Goal: Information Seeking & Learning: Learn about a topic

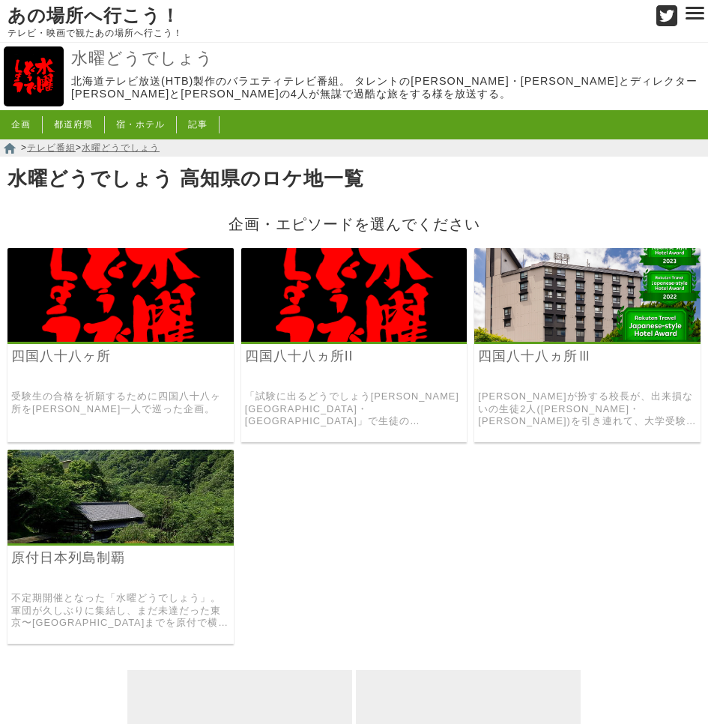
click at [116, 285] on img at bounding box center [120, 295] width 226 height 94
click at [337, 361] on link "四国八十八ヵ所II" at bounding box center [354, 356] width 219 height 17
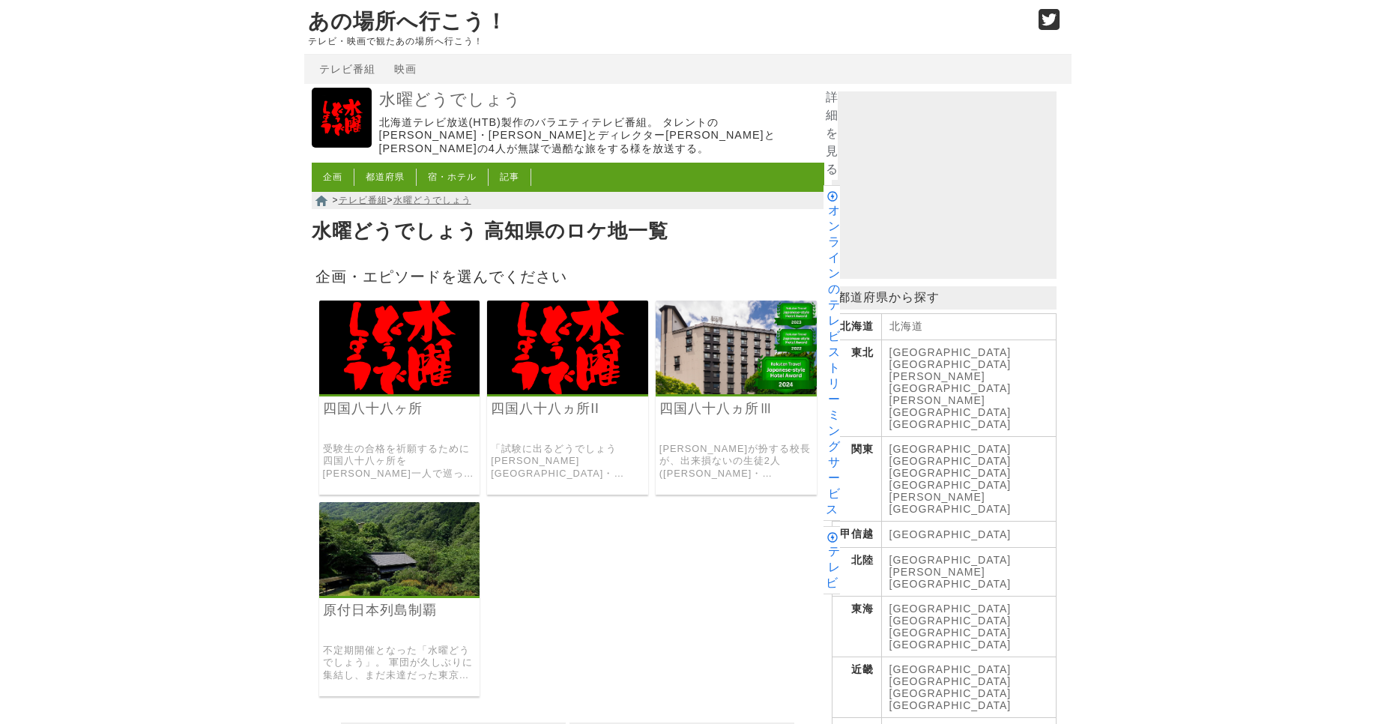
click at [708, 337] on img at bounding box center [736, 348] width 161 height 94
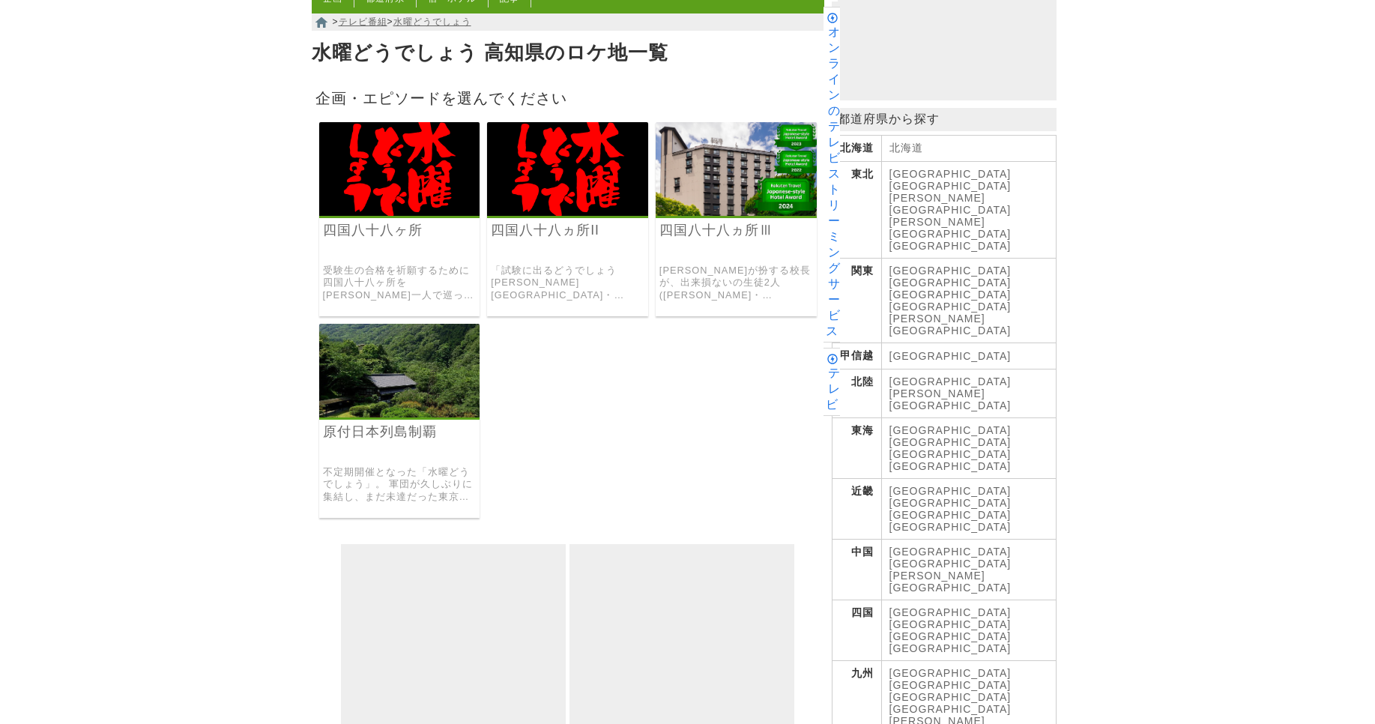
scroll to position [360, 0]
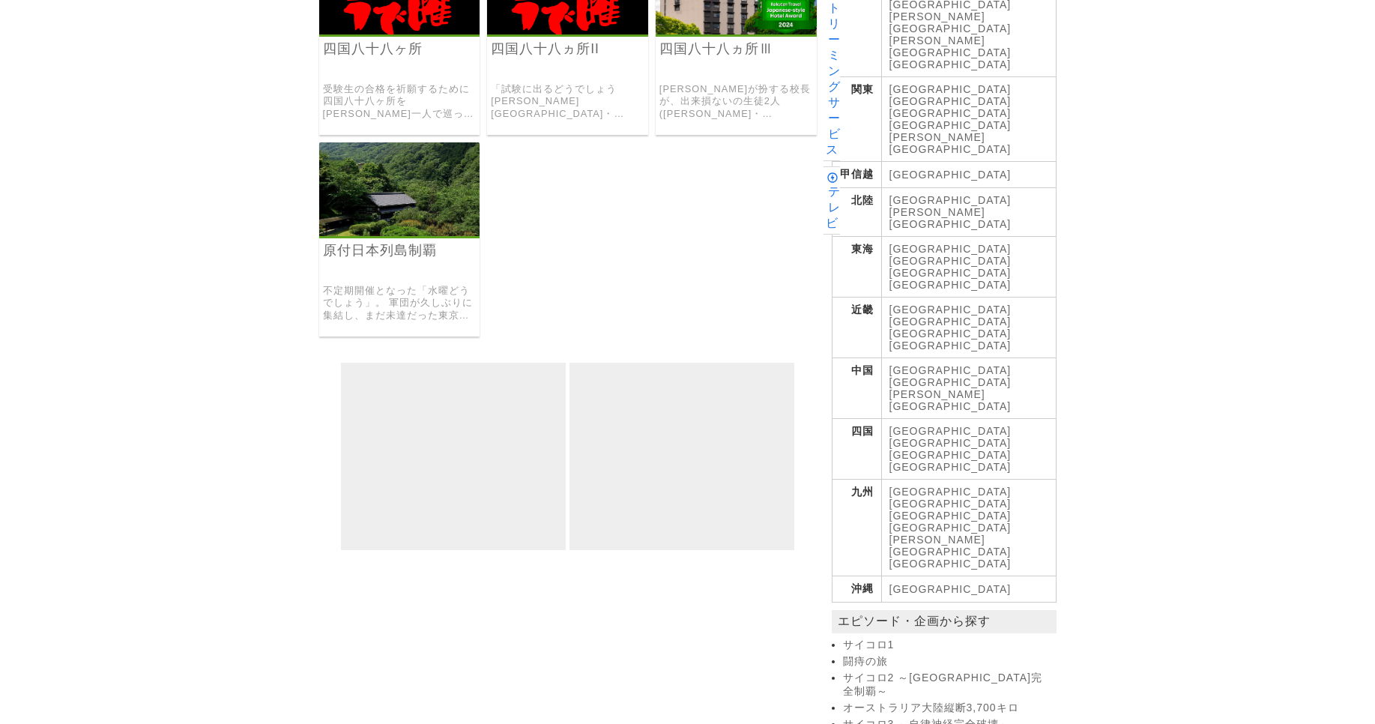
click at [325, 274] on div "原付日本列島制覇 不定期開催となった「水曜どうでしょう」。 軍団が久しぶりに集結し、まだ未達だった東京〜高知までを原付で横断した原付企画。" at bounding box center [399, 239] width 161 height 194
click at [350, 233] on div "原付日本列島制覇 不定期開催となった「水曜どうでしょう」。 軍団が久しぶりに集結し、まだ未達だった東京〜高知までを原付で横断した原付企画。" at bounding box center [399, 239] width 161 height 194
click at [352, 253] on h3 "原付日本列島制覇" at bounding box center [399, 261] width 161 height 39
click at [352, 242] on link "原付日本列島制覇" at bounding box center [400, 250] width 154 height 17
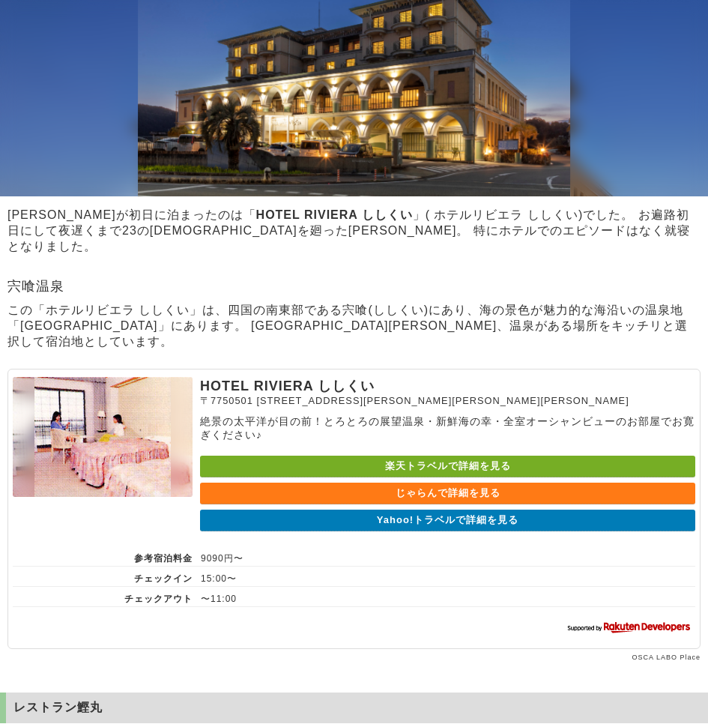
scroll to position [809, 0]
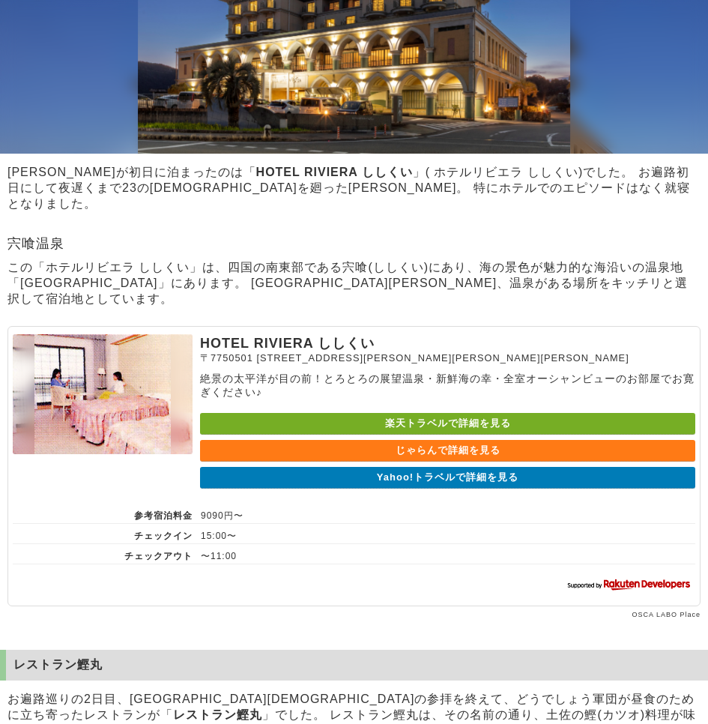
click at [330, 235] on section "HOTEL RIVIERA ししくい 一行が初日に泊まったのは「 HOTEL RIVIERA ししくい 」( ホテルリビエラ ししくい)でした。 お遍路初日に…" at bounding box center [354, 225] width 708 height 797
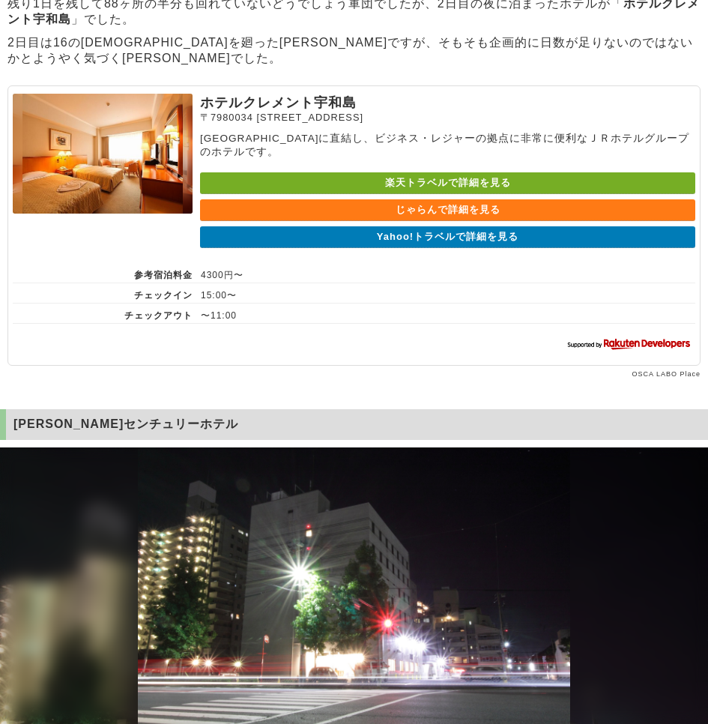
scroll to position [2159, 0]
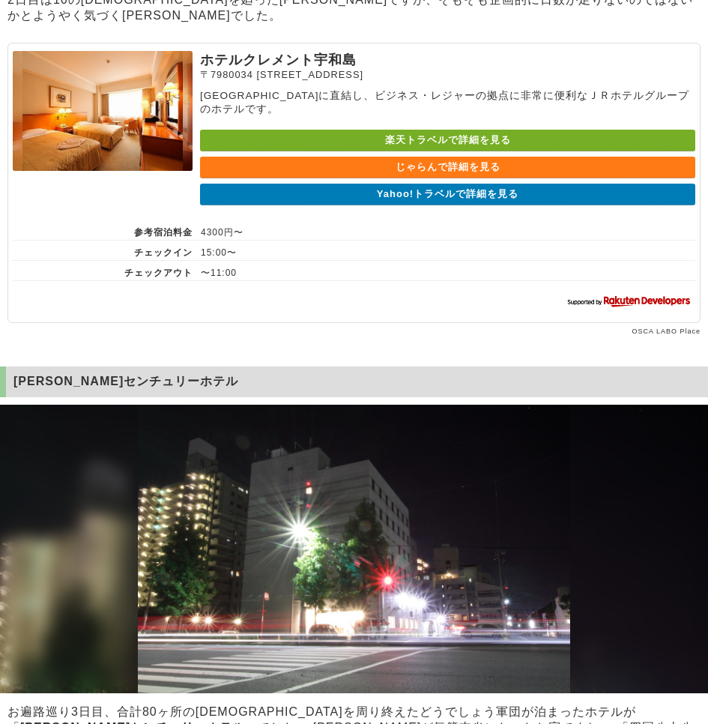
click at [379, 319] on section "ホテルクレメント宇和島 〒7980034 愛媛県宇和島市錦町10−1 JR宇和島駅に直結し、ビジネス・レジャーの拠点に非常に便利なＪＲホテルグループのホテルで…" at bounding box center [353, 183] width 693 height 280
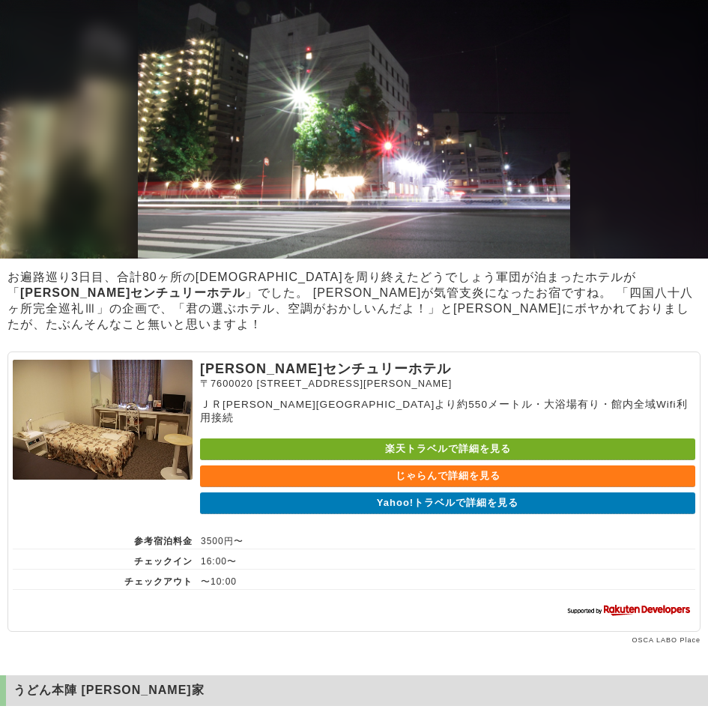
scroll to position [2608, 0]
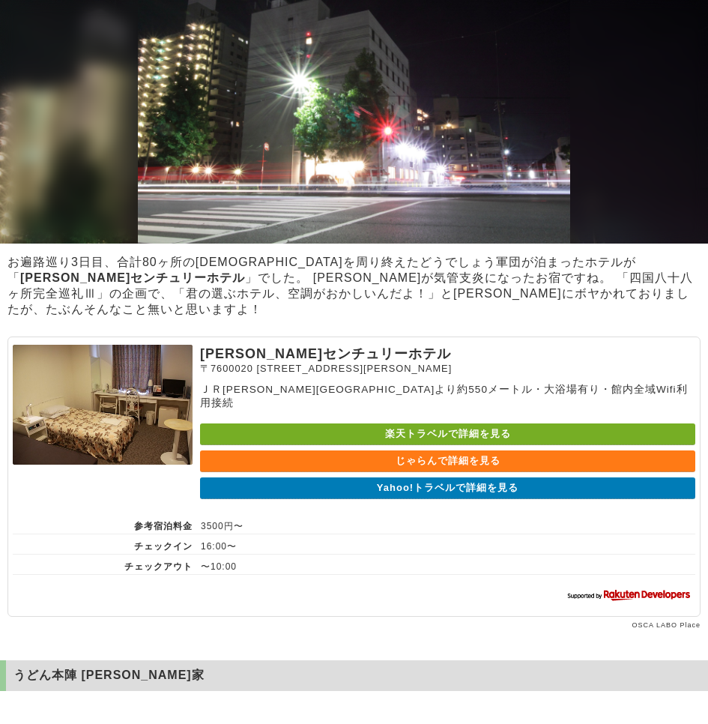
click at [331, 292] on p "お遍路巡り3日目、合計80ヶ所の寺を周り終えたどうでしょう軍団が泊まったホテルが「 高松センチュリーホテル 」でした。 大泉さんが気管支炎になったお宿ですね。…" at bounding box center [354, 286] width 708 height 70
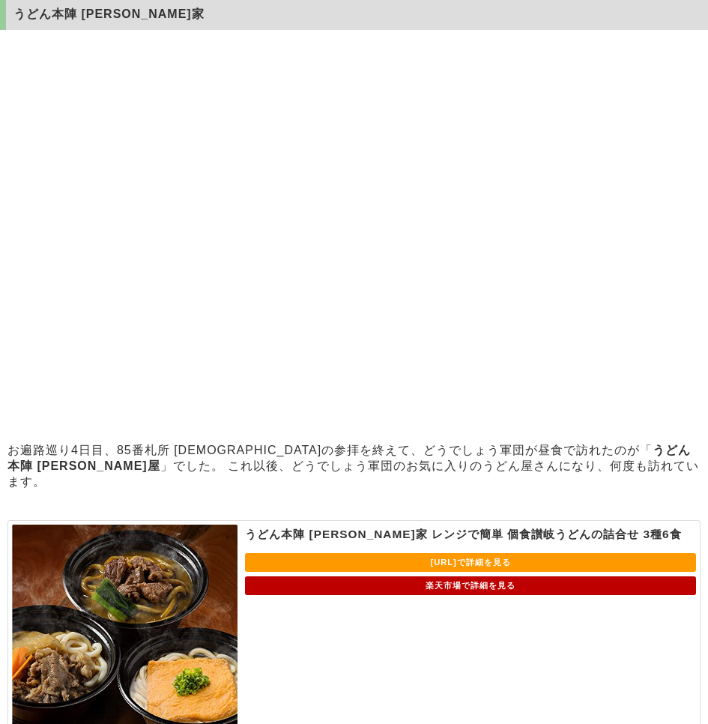
scroll to position [3238, 0]
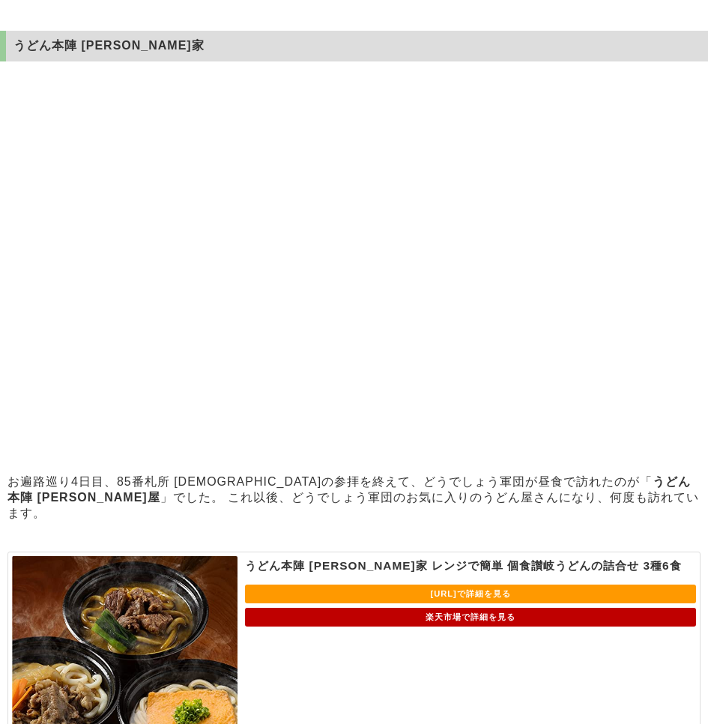
click at [381, 425] on div at bounding box center [354, 268] width 708 height 399
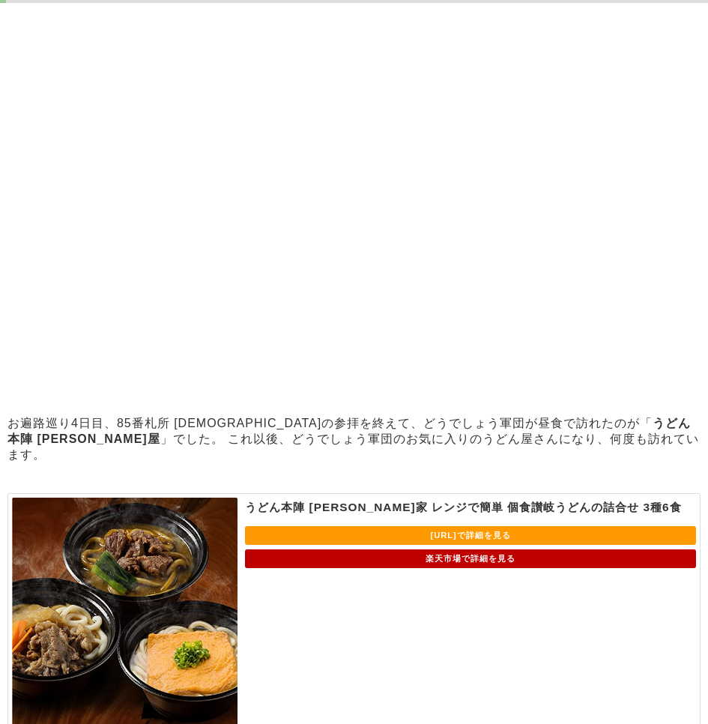
scroll to position [3328, 0]
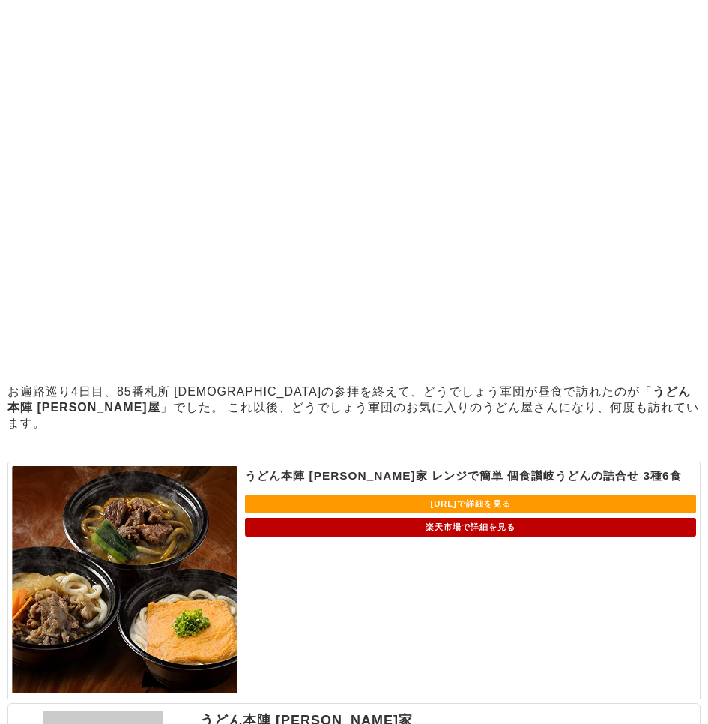
click at [357, 349] on div at bounding box center [354, 178] width 708 height 399
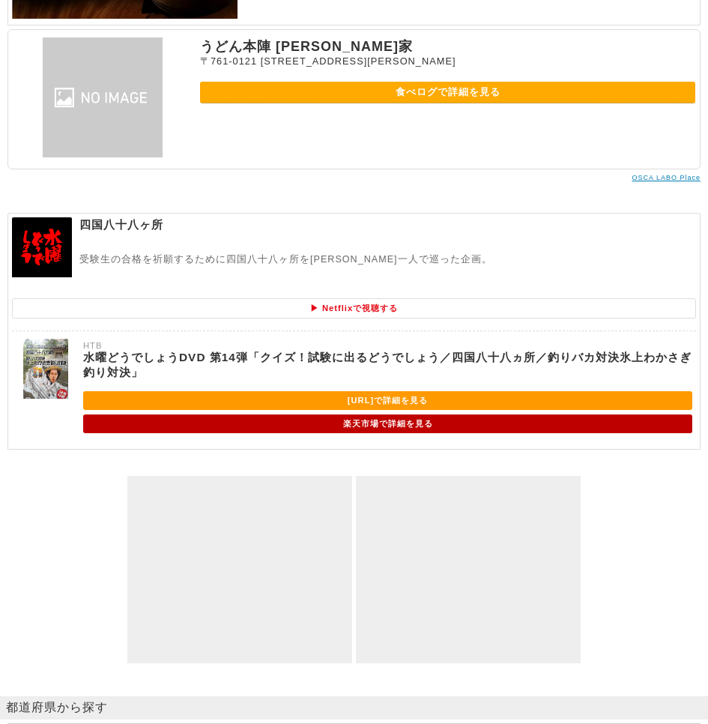
scroll to position [4047, 0]
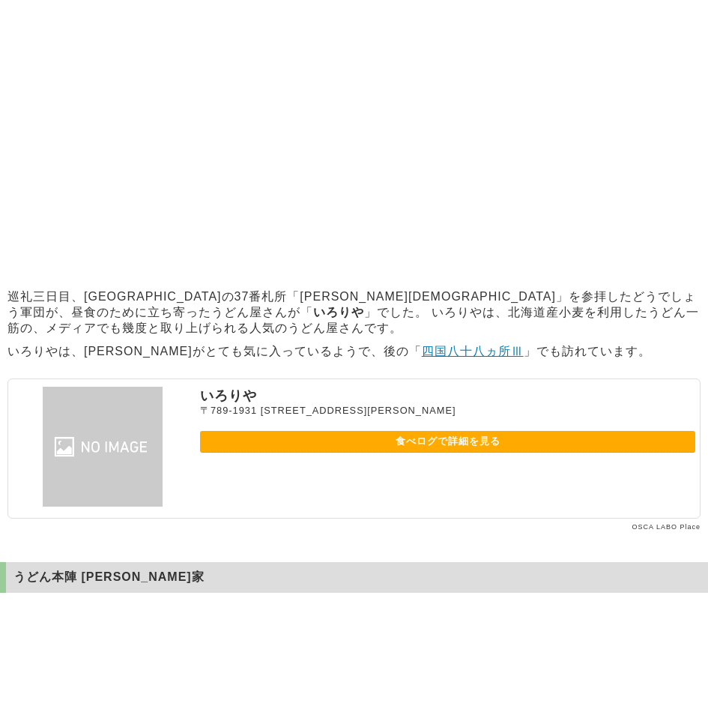
scroll to position [809, 0]
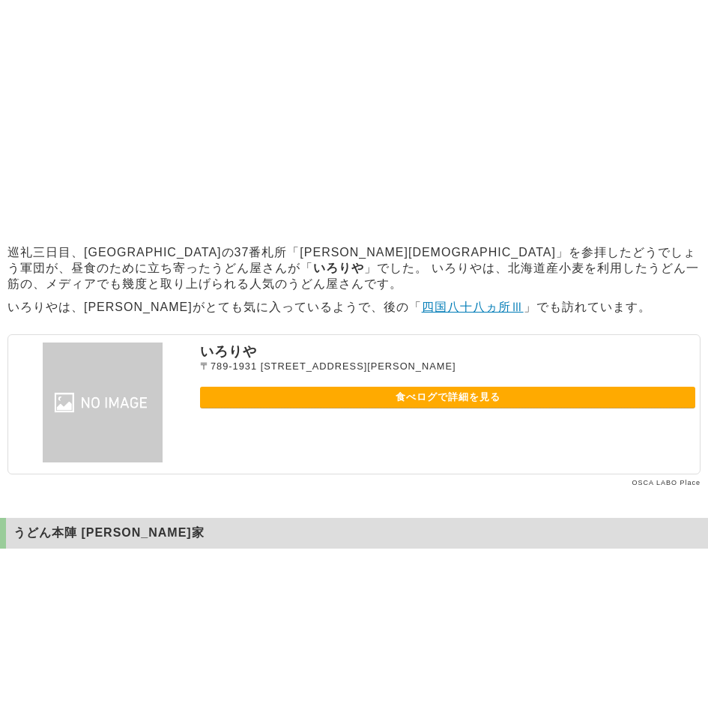
click at [303, 296] on p "巡礼三日目、[GEOGRAPHIC_DATA]の37番札所「[PERSON_NAME][DEMOGRAPHIC_DATA]」を参拝したどうでしょう軍団が、昼食…" at bounding box center [354, 268] width 708 height 55
drag, startPoint x: 43, startPoint y: 277, endPoint x: 682, endPoint y: 254, distance: 639.7
click at [682, 254] on p "巡礼三日目、[GEOGRAPHIC_DATA]の37番札所「[PERSON_NAME][DEMOGRAPHIC_DATA]」を参拝したどうでしょう軍団が、昼食…" at bounding box center [354, 268] width 708 height 55
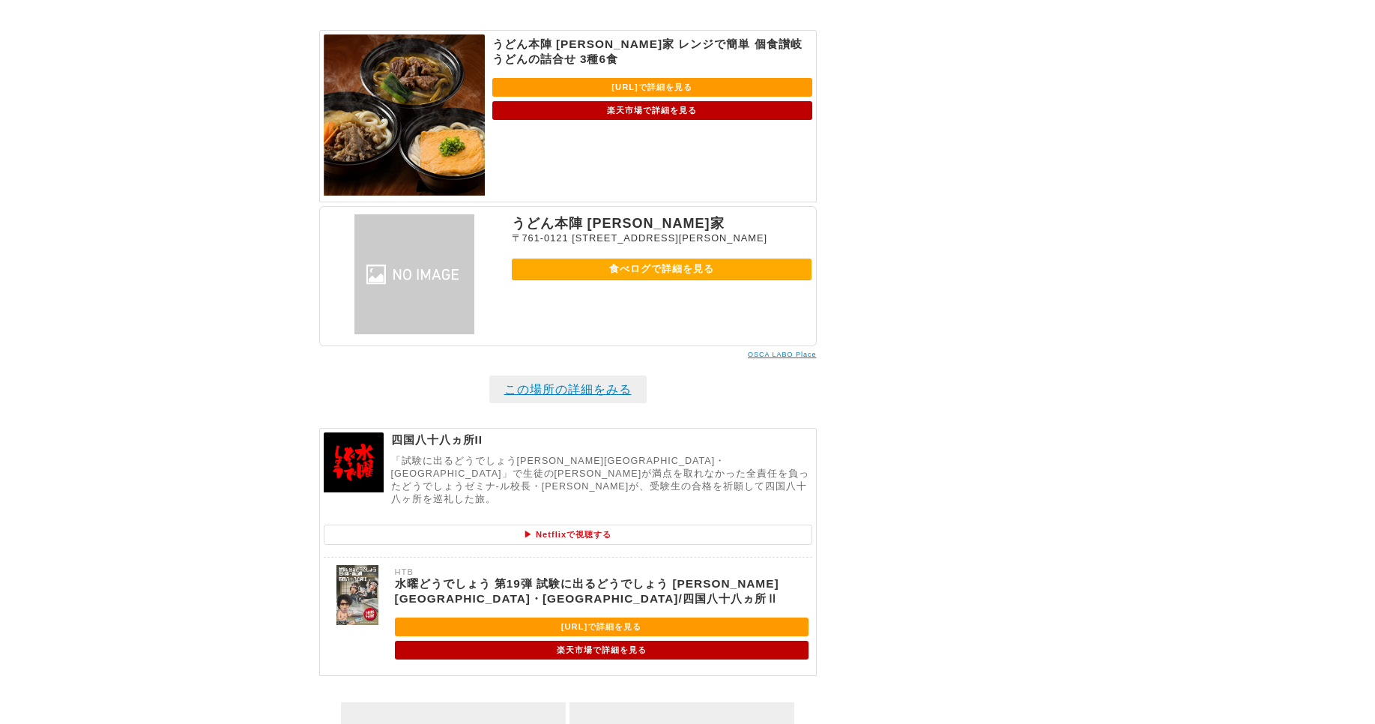
scroll to position [1934, 0]
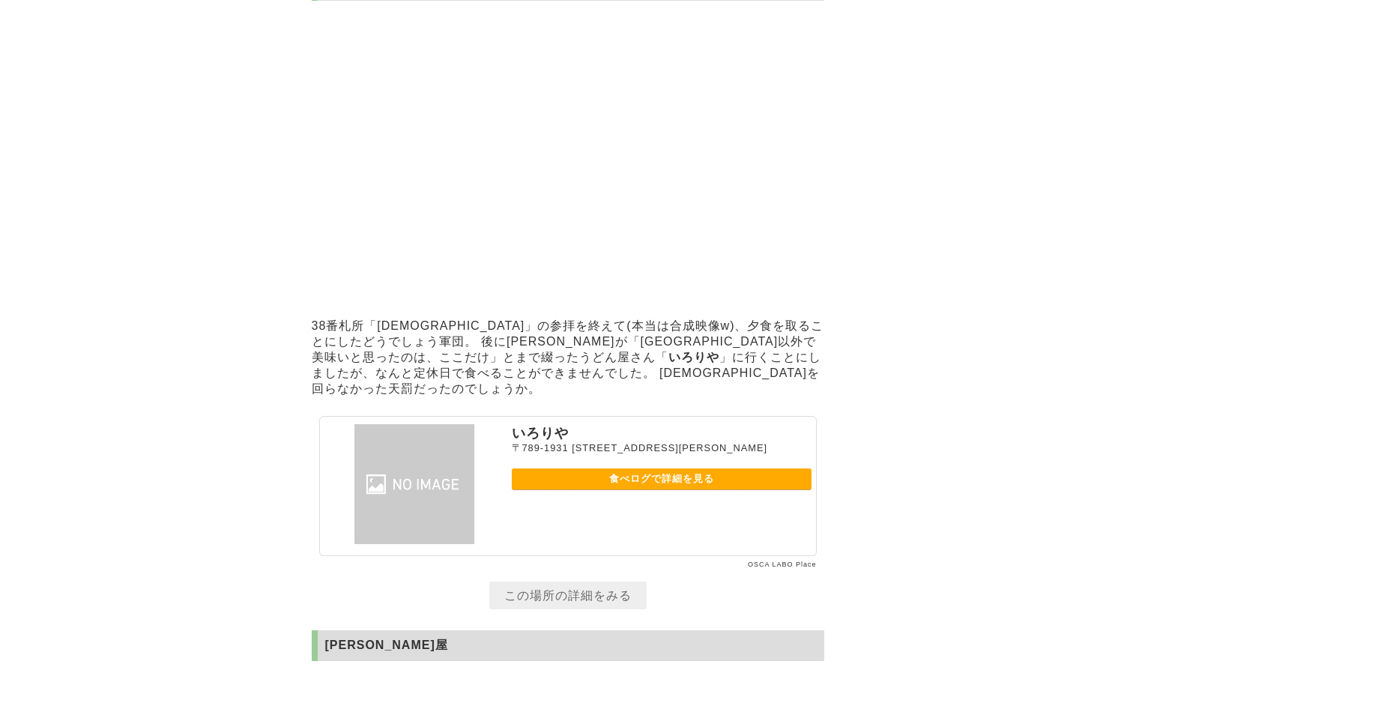
scroll to position [5085, 0]
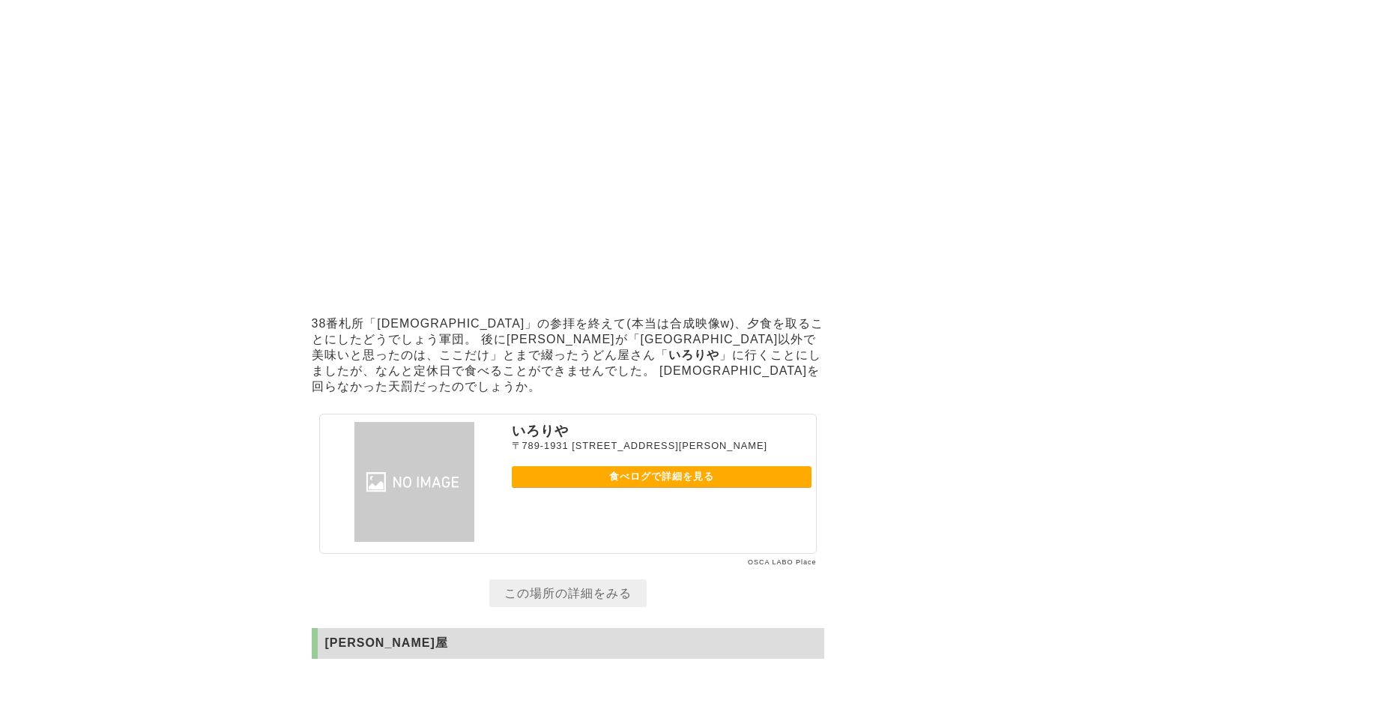
click at [669, 361] on strong "いろりや" at bounding box center [694, 355] width 51 height 13
drag, startPoint x: 408, startPoint y: 414, endPoint x: 444, endPoint y: 421, distance: 37.3
click at [669, 361] on strong "いろりや" at bounding box center [694, 355] width 51 height 13
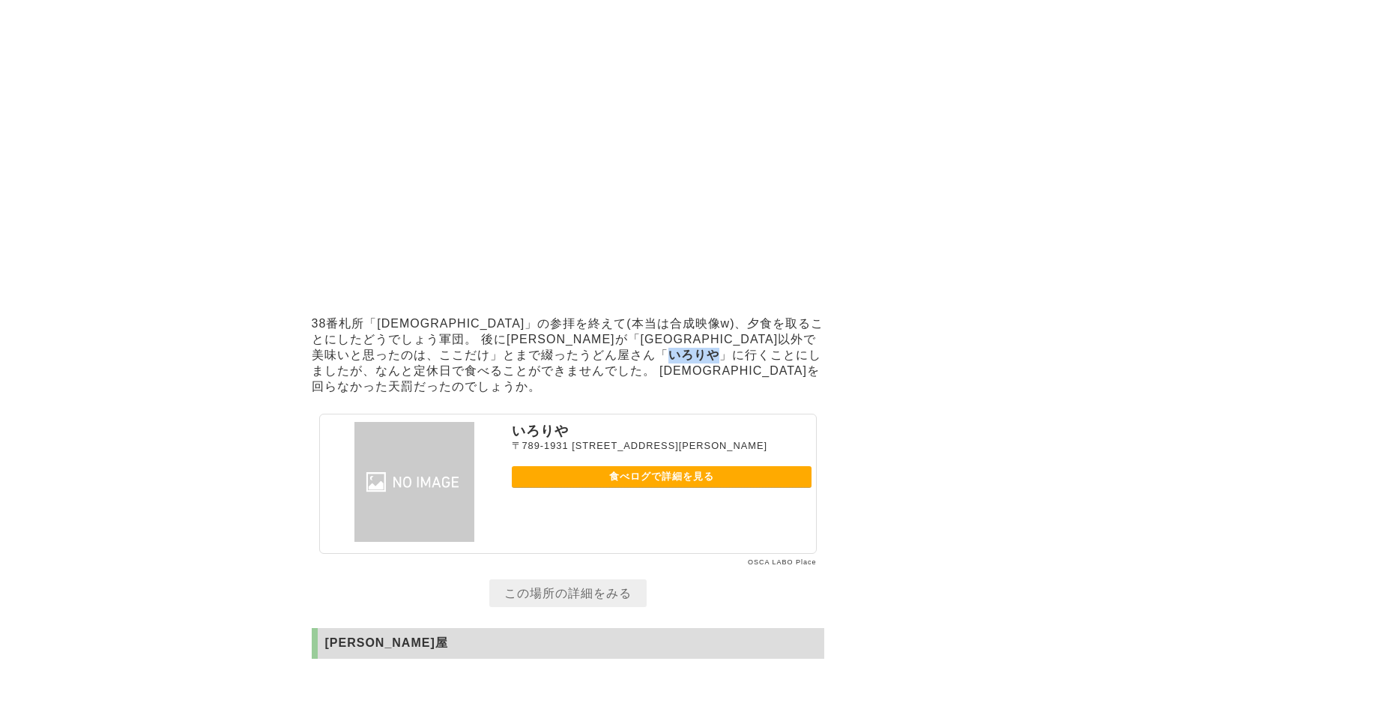
scroll to position [5535, 0]
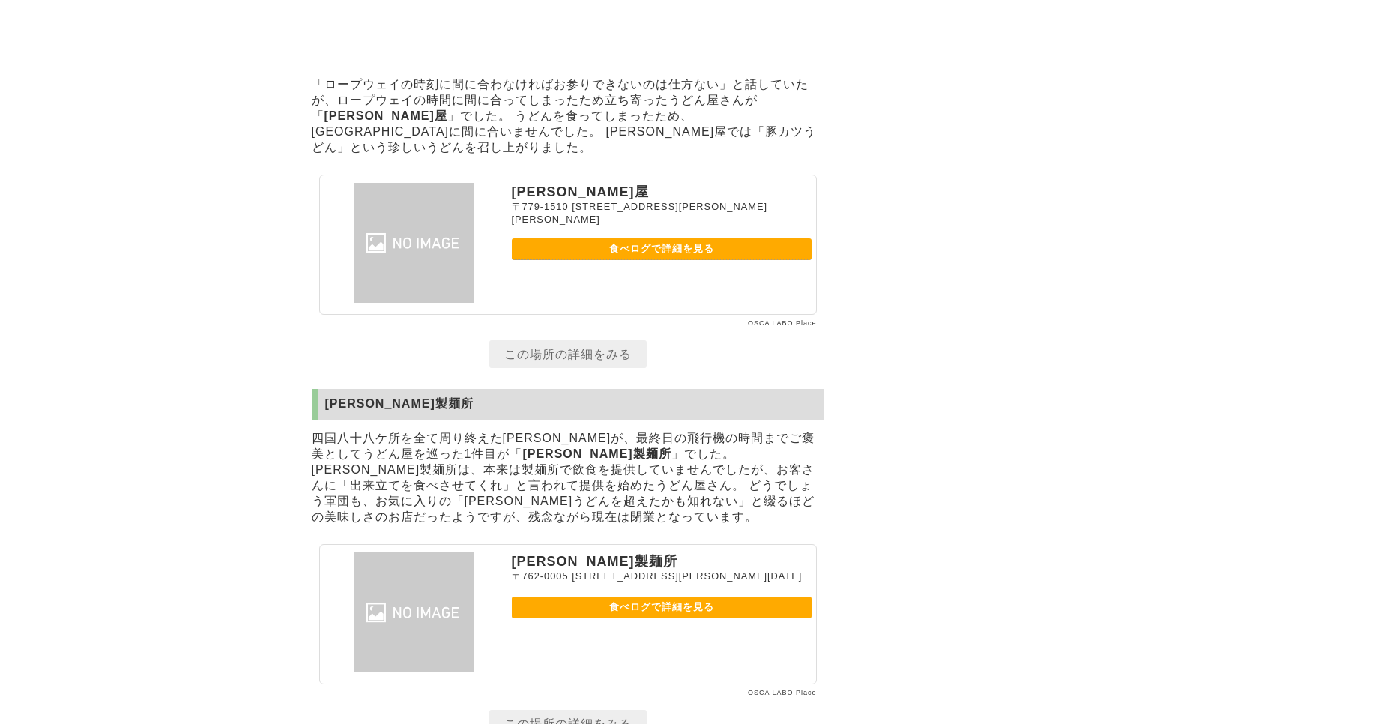
scroll to position [5355, 0]
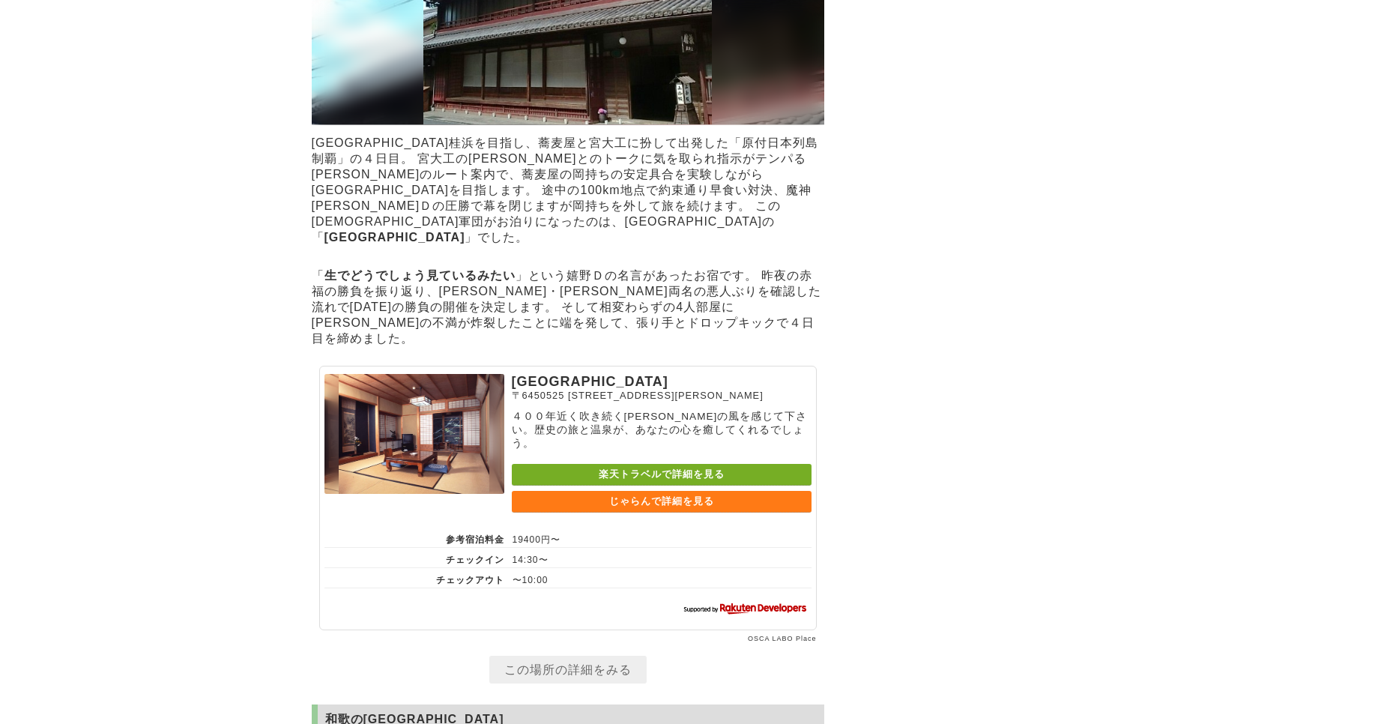
scroll to position [5396, 0]
